Goal: Task Accomplishment & Management: Complete application form

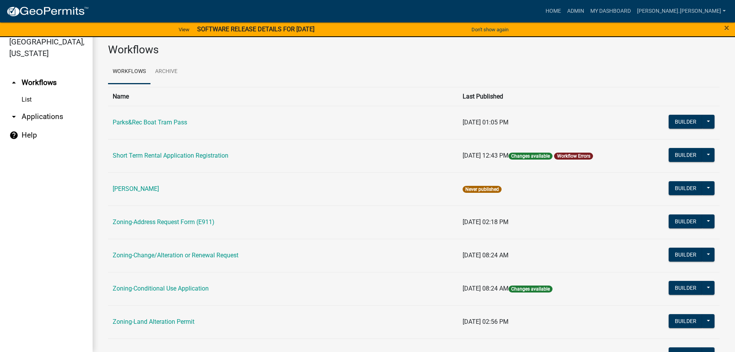
scroll to position [240, 0]
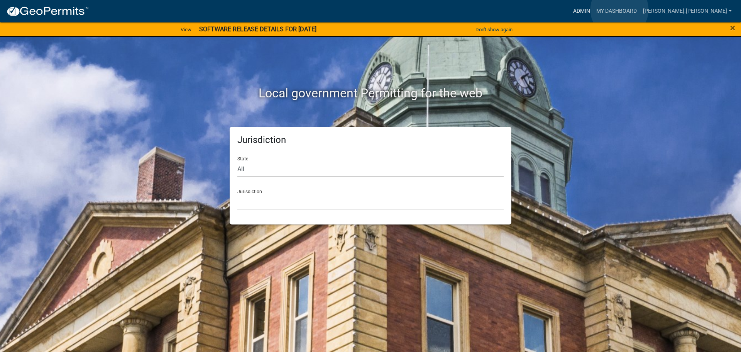
click at [593, 10] on link "Admin" at bounding box center [581, 11] width 23 height 15
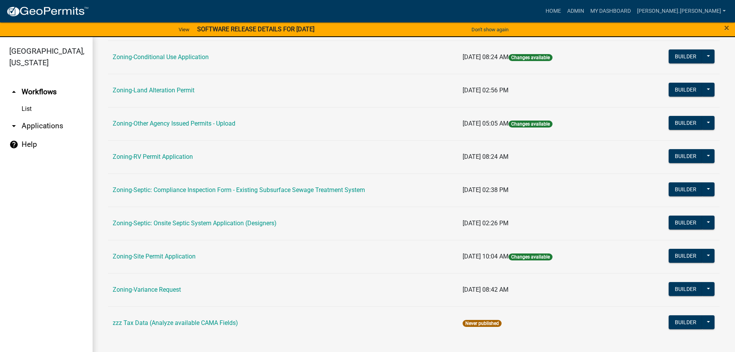
scroll to position [163, 0]
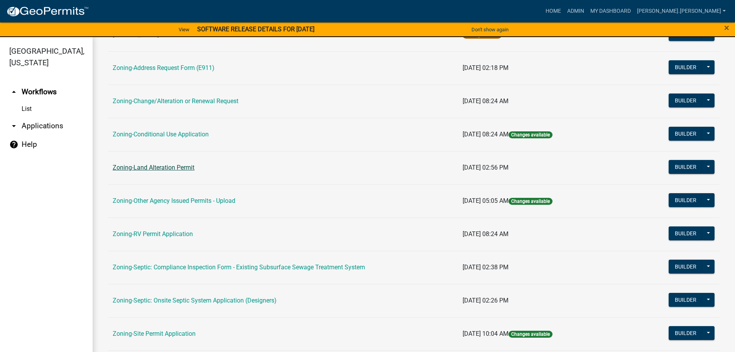
click at [174, 165] on link "Zoning-Land Alteration Permit" at bounding box center [154, 167] width 82 height 7
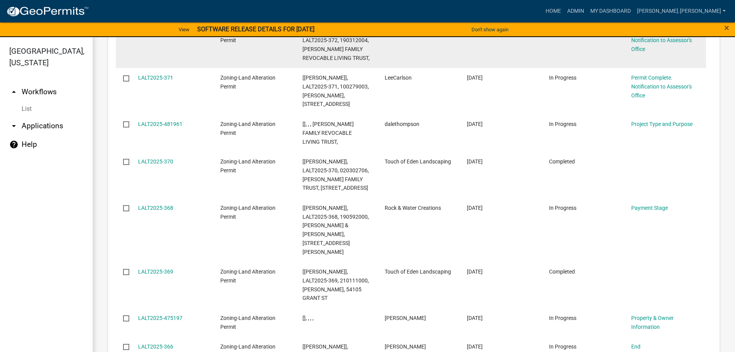
scroll to position [1066, 0]
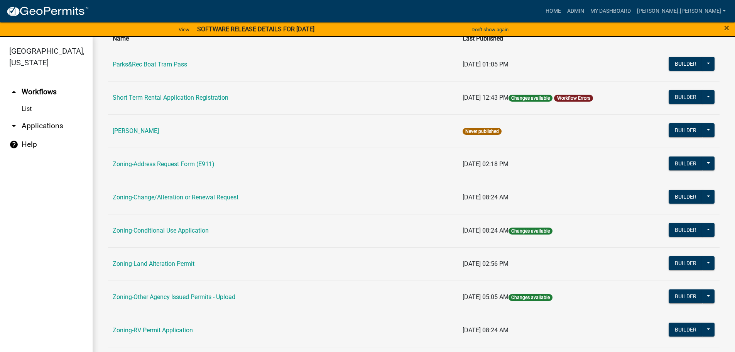
scroll to position [193, 0]
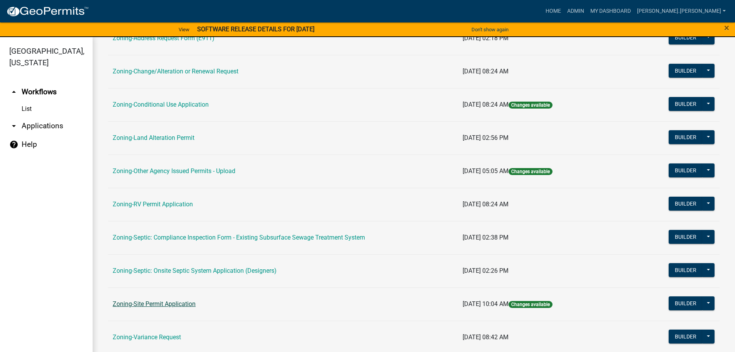
click at [162, 307] on link "Zoning-Site Permit Application" at bounding box center [154, 303] width 83 height 7
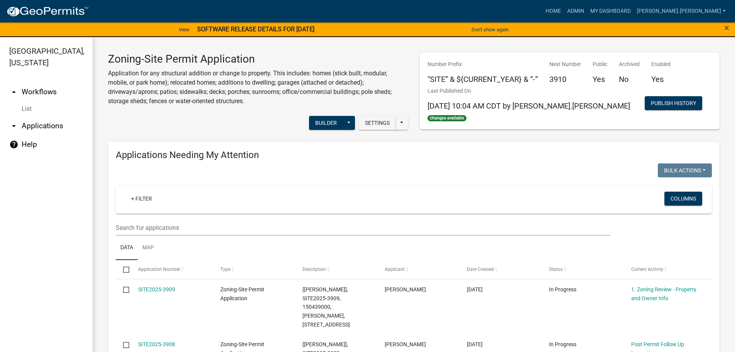
drag, startPoint x: 234, startPoint y: 311, endPoint x: 167, endPoint y: 159, distance: 166.6
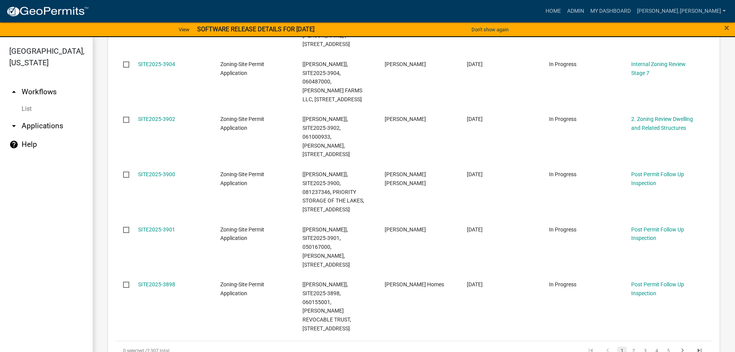
scroll to position [540, 0]
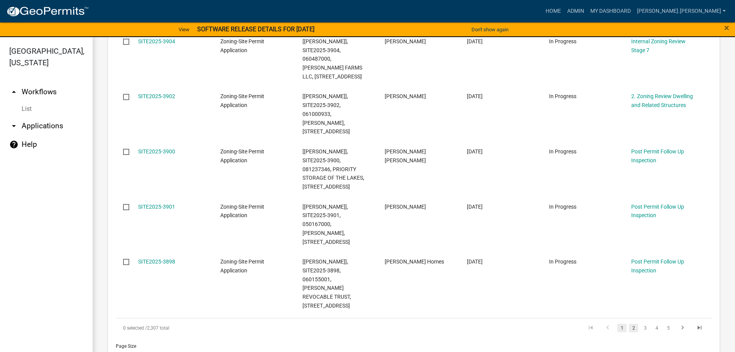
click at [629, 323] on link "2" at bounding box center [633, 327] width 9 height 8
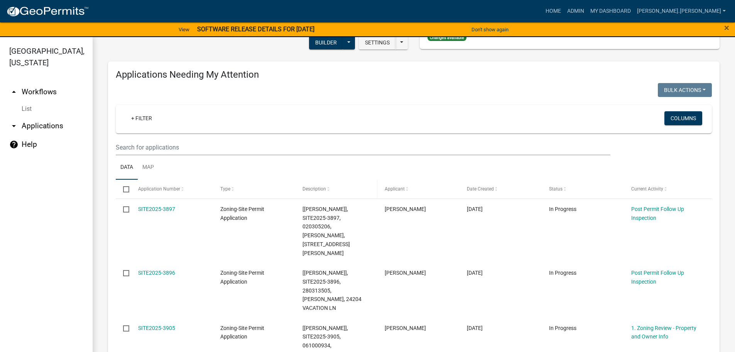
scroll to position [56, 0]
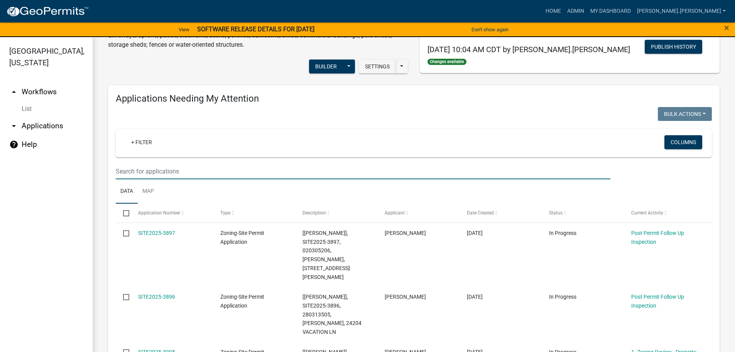
click at [355, 169] on input "text" at bounding box center [363, 171] width 495 height 16
type input "jacobson"
click at [59, 238] on ul "arrow_drop_up Workflows List arrow_drop_down Applications Search by Parcel Sear…" at bounding box center [46, 218] width 93 height 284
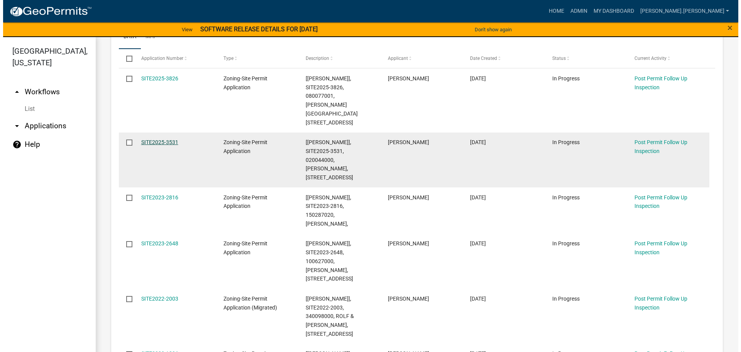
scroll to position [95, 0]
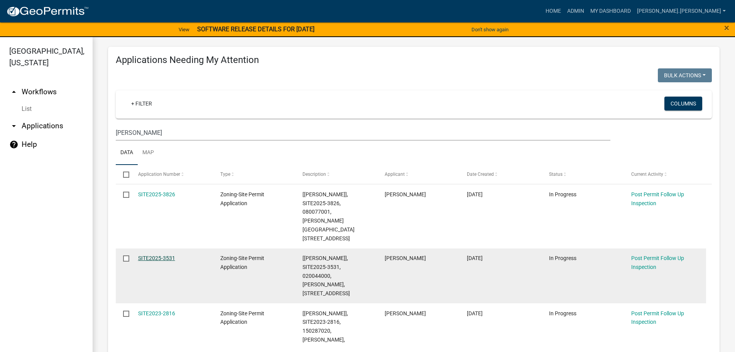
click at [152, 255] on link "SITE2025-3531" at bounding box center [156, 258] width 37 height 6
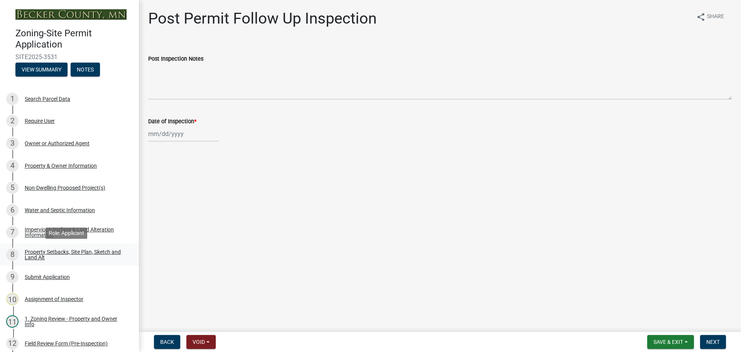
click at [89, 254] on div "Property Setbacks, Site Plan, Sketch and Land Alt" at bounding box center [76, 254] width 102 height 11
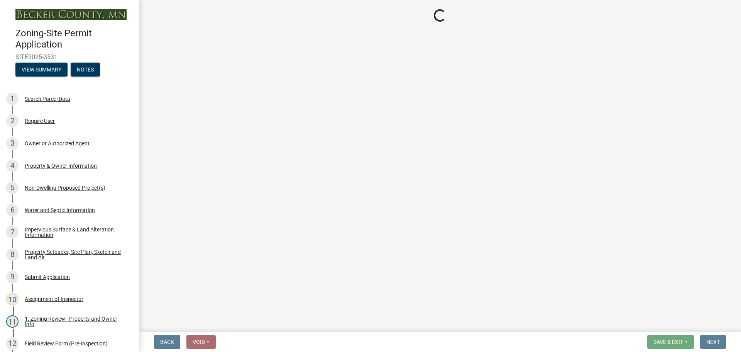
select select "7b13c63f-e699-4112-b373-98fbd28ec536"
select select "5b120862-eb1b-4928-a598-9281651b9396"
select select "fd58f24c-a096-4195-863e-b494ea1fd324"
select select "12f785fb-c378-4b18-841c-21c73dc99083"
select select "e8ab2dc3-aa3f-46f3-9b4a-37eb25ad84af"
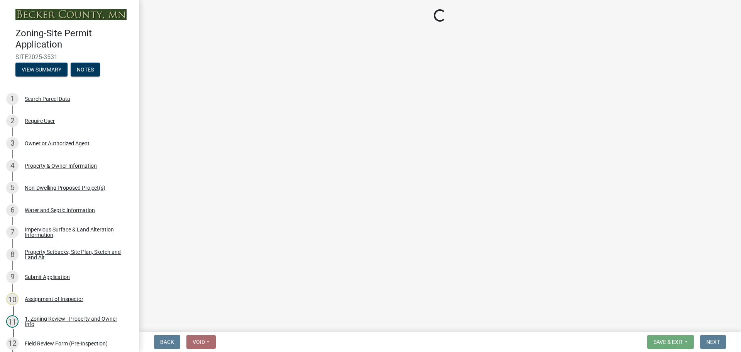
select select "27b2a8b4-abf6-463e-8c0c-7c5d2b4fe26f"
select select "5ad4ab64-b44e-481c-9000-9e5907aa74e1"
select select "3ef6ed64-418f-4dfa-9020-48b6b52c6910"
select select "c8b8ea71-7088-4e87-a493-7bc88cc2835b"
select select "133211ff-91ce-4a0a-9235-b48a7e2069a0"
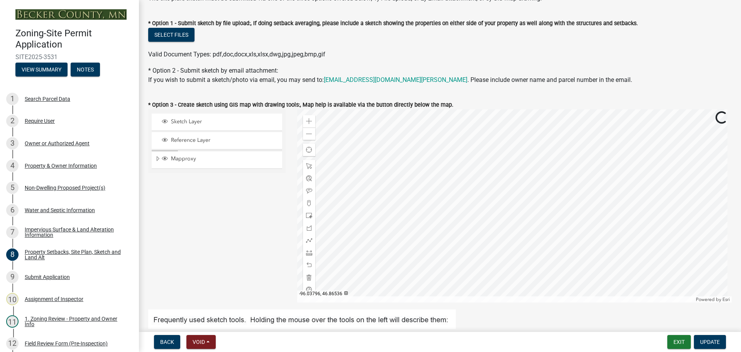
scroll to position [193, 0]
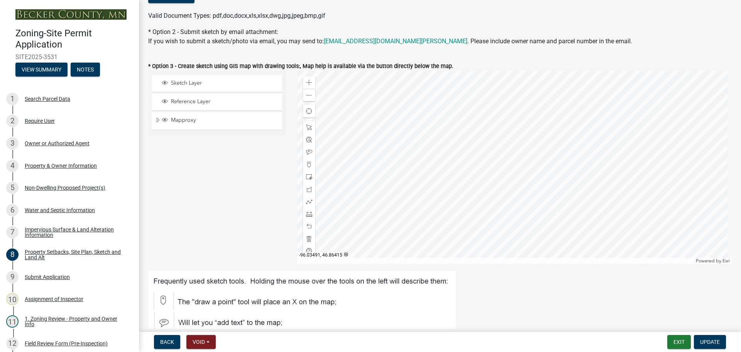
click at [501, 152] on div at bounding box center [514, 167] width 435 height 193
click at [433, 168] on div at bounding box center [514, 167] width 435 height 193
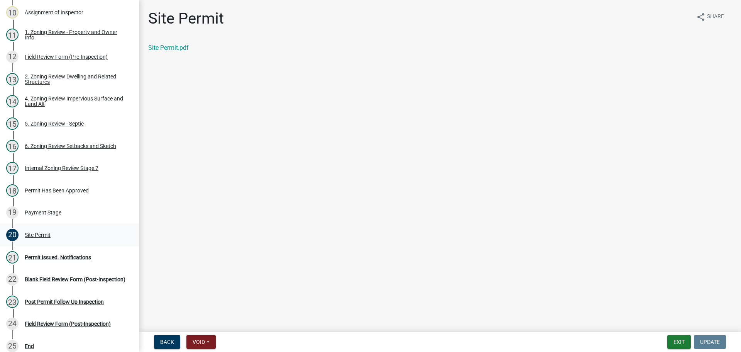
scroll to position [286, 0]
click at [80, 148] on div "6. Zoning Review Setbacks and Sketch" at bounding box center [70, 146] width 91 height 5
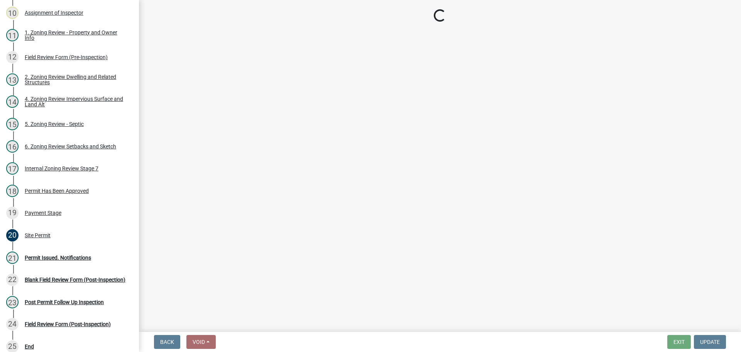
select select "cada6796-d529-4ebb-b6d4-faca8dd705c9"
select select "1355ee8a-8cf1-4796-8594-a9df27e9dfb0"
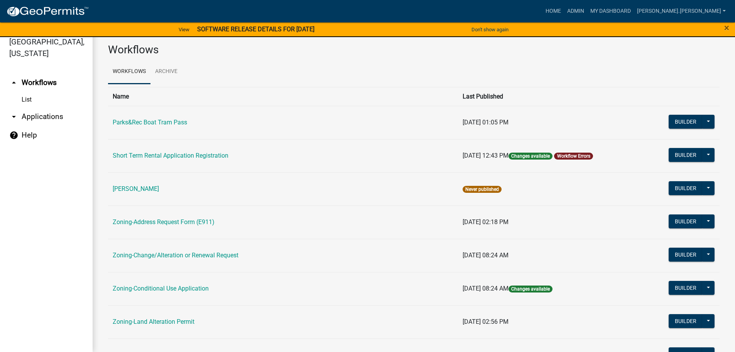
scroll to position [240, 0]
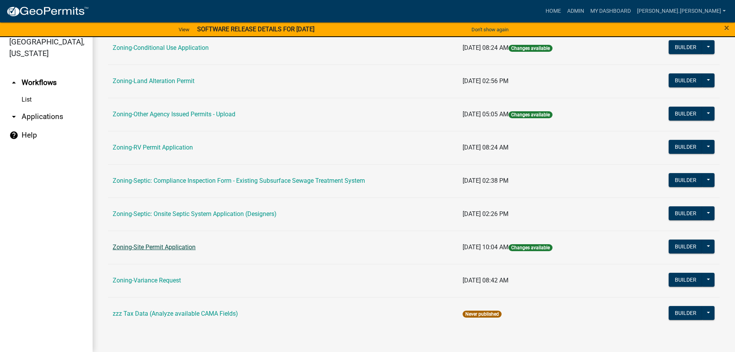
click at [188, 247] on link "Zoning-Site Permit Application" at bounding box center [154, 246] width 83 height 7
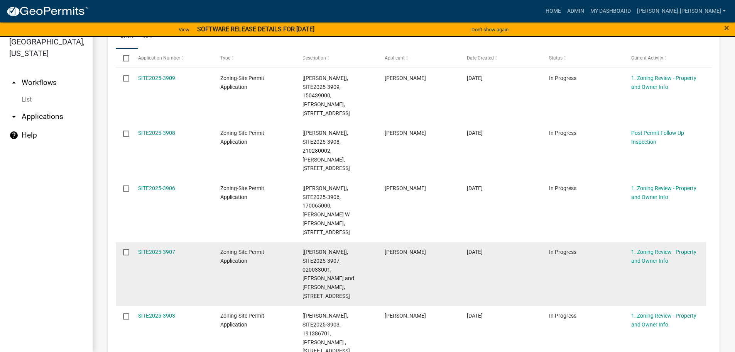
scroll to position [270, 0]
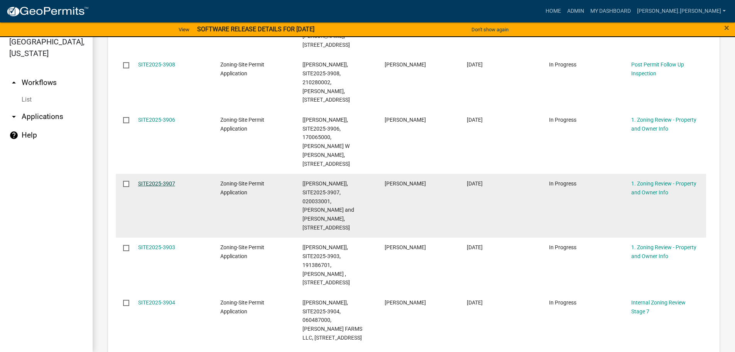
click at [157, 180] on link "SITE2025-3907" at bounding box center [156, 183] width 37 height 6
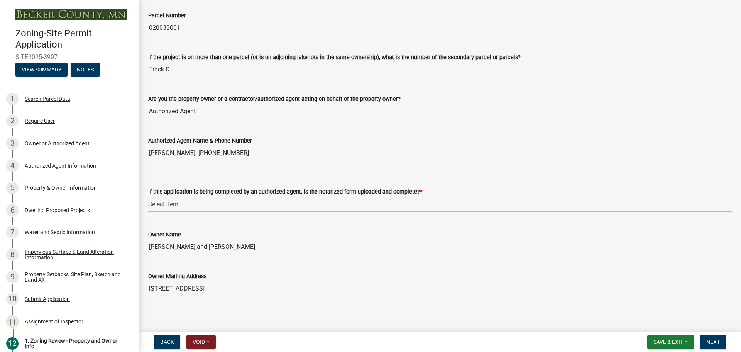
scroll to position [154, 0]
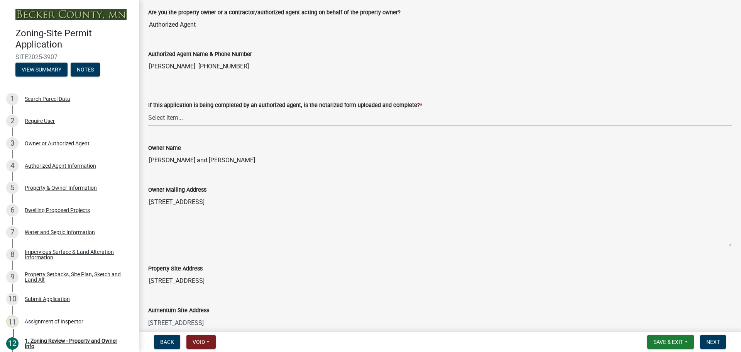
click at [225, 117] on select "Select Item... Yes No N/A" at bounding box center [440, 118] width 584 height 16
click at [148, 110] on select "Select Item... Yes No N/A" at bounding box center [440, 118] width 584 height 16
select select "b279cdb4-a9c7-4e65-a8bd-797316f5be14"
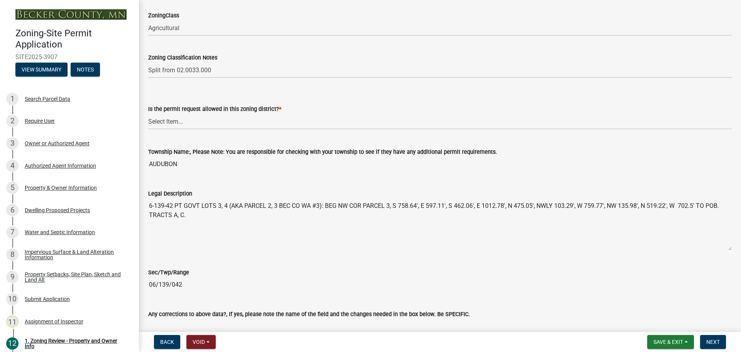
scroll to position [540, 0]
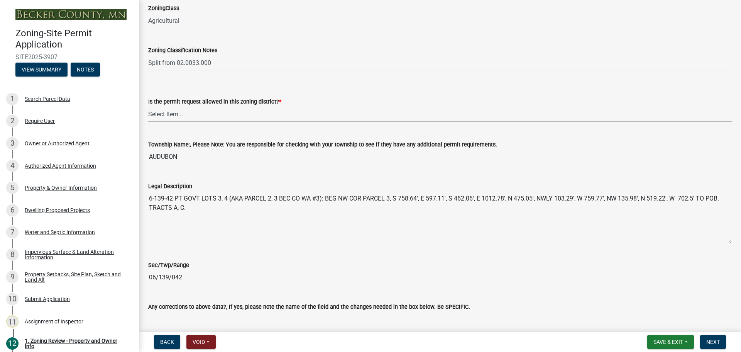
click at [174, 117] on select "Select Item... Yes No" at bounding box center [440, 114] width 584 height 16
click at [148, 106] on select "Select Item... Yes No" at bounding box center [440, 114] width 584 height 16
select select "b4f32c46-6248-4748-b47c-fa4933858724"
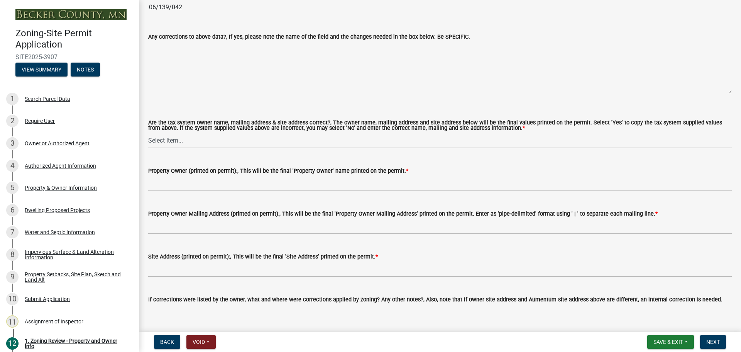
scroll to position [810, 0]
click at [183, 150] on wm-data-entity-input "Are the tax system owner name, mailing address & site address correct?, The own…" at bounding box center [440, 127] width 584 height 55
click at [185, 142] on select "Select Item... Yes No" at bounding box center [440, 140] width 584 height 16
click at [191, 147] on select "Select Item... Yes No" at bounding box center [440, 140] width 584 height 16
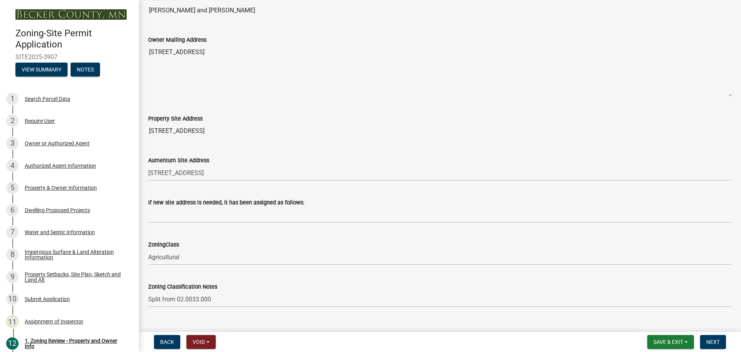
scroll to position [232, 0]
